Goal: Task Accomplishment & Management: Use online tool/utility

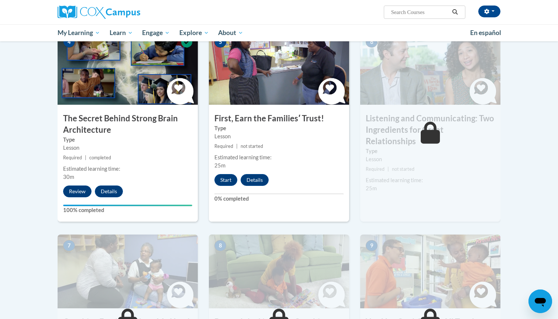
scroll to position [363, 0]
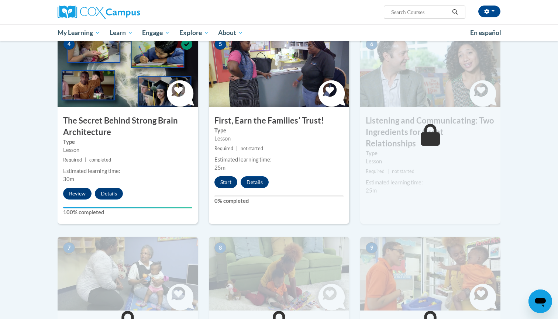
click at [224, 180] on button "Start" at bounding box center [225, 182] width 23 height 12
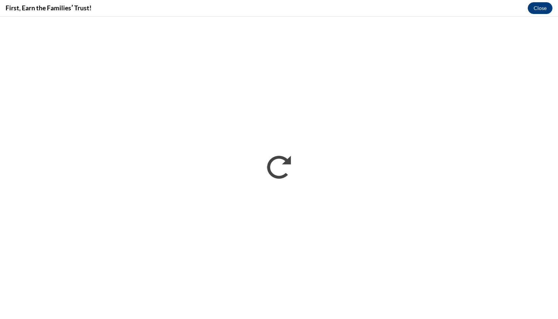
scroll to position [0, 0]
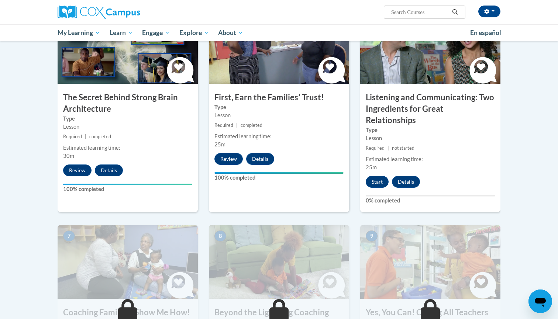
scroll to position [388, 0]
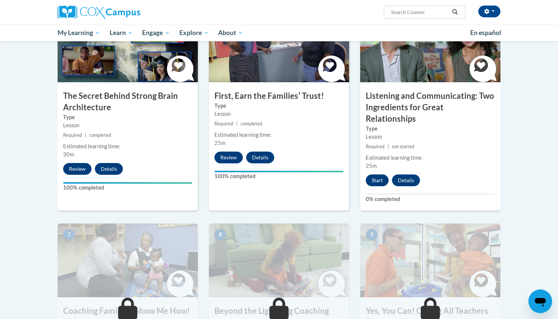
click at [372, 175] on button "Start" at bounding box center [377, 181] width 23 height 12
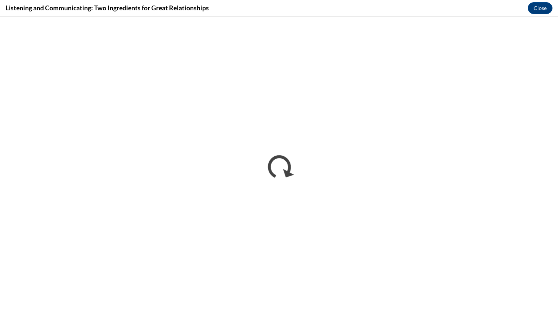
scroll to position [0, 0]
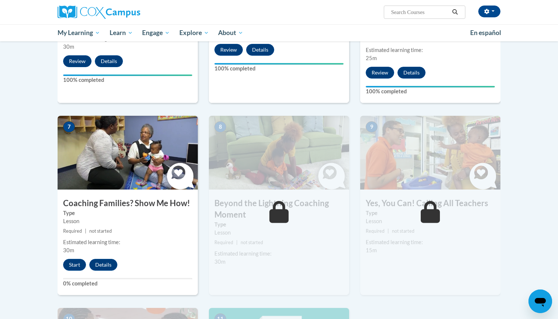
scroll to position [502, 0]
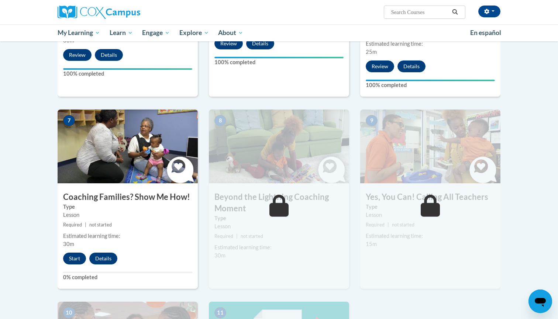
click at [71, 253] on button "Start" at bounding box center [74, 259] width 23 height 12
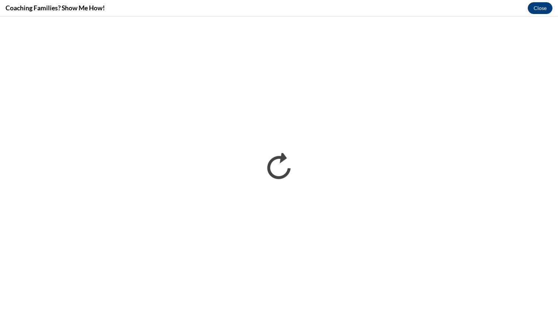
scroll to position [0, 0]
